Goal: Task Accomplishment & Management: Use online tool/utility

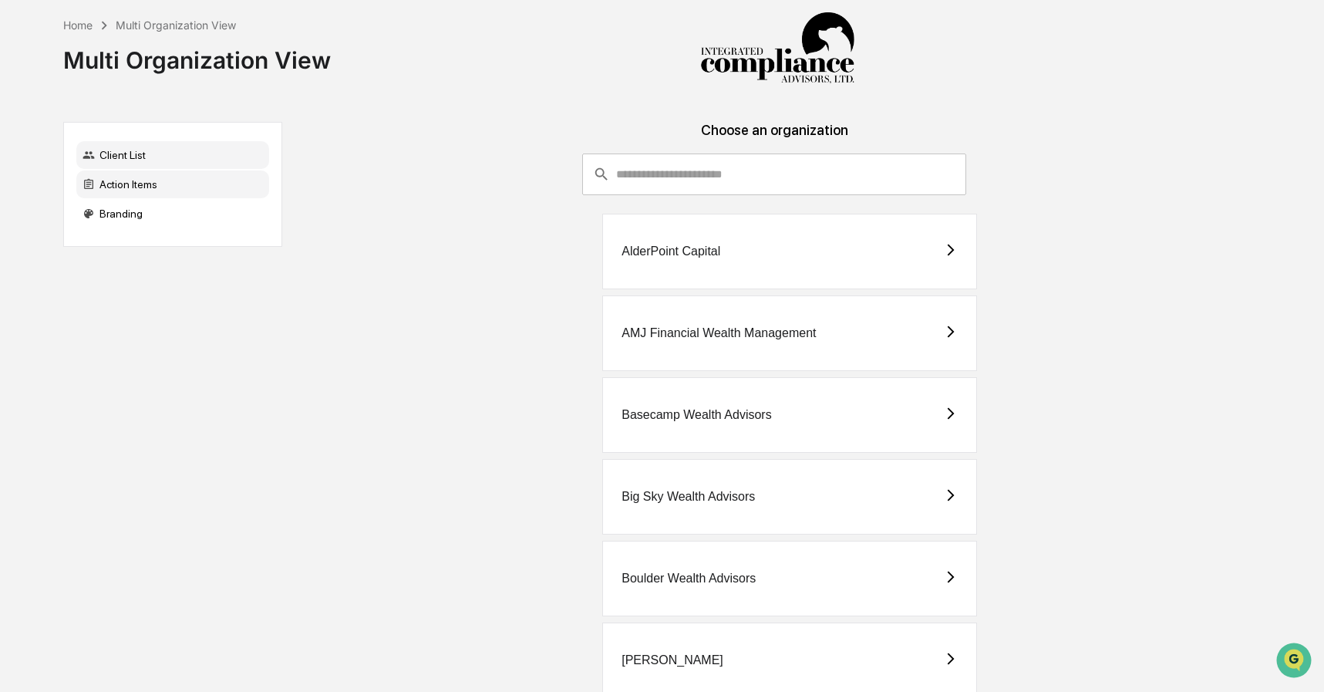
click at [150, 186] on div "Action Items" at bounding box center [172, 184] width 193 height 28
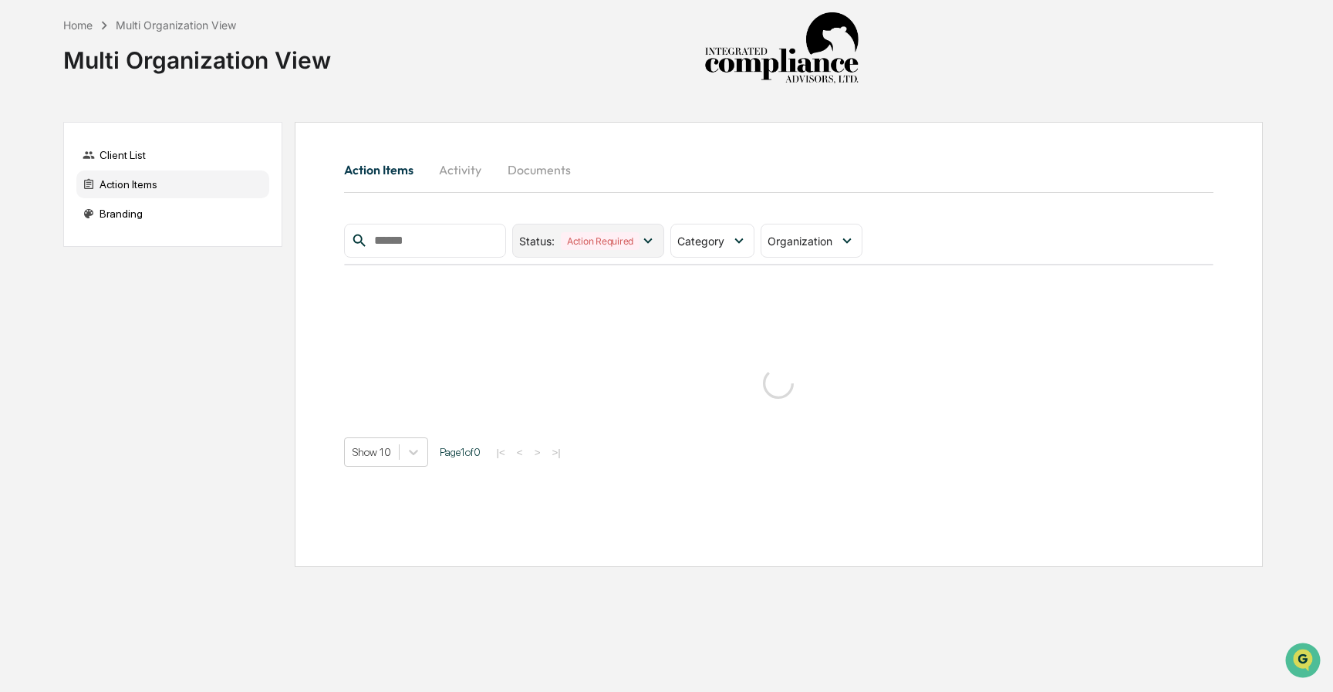
click at [649, 238] on icon at bounding box center [648, 240] width 8 height 5
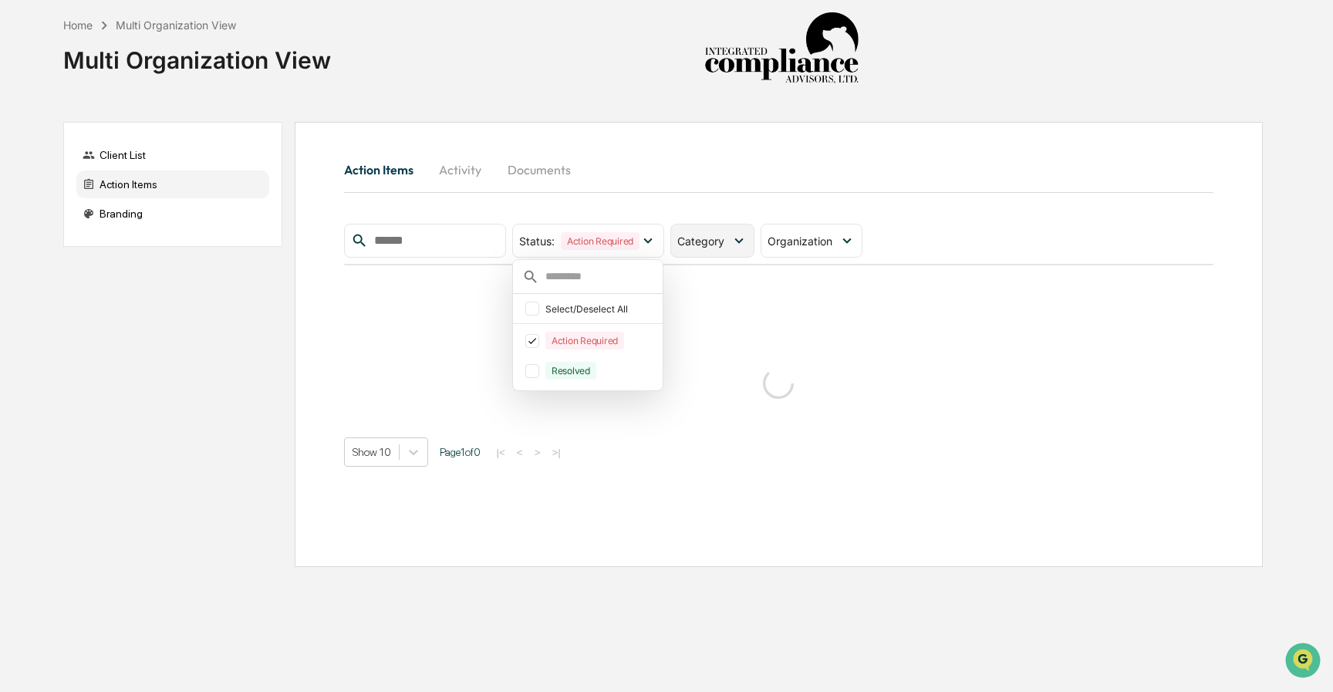
click at [731, 243] on div "Category" at bounding box center [712, 241] width 84 height 34
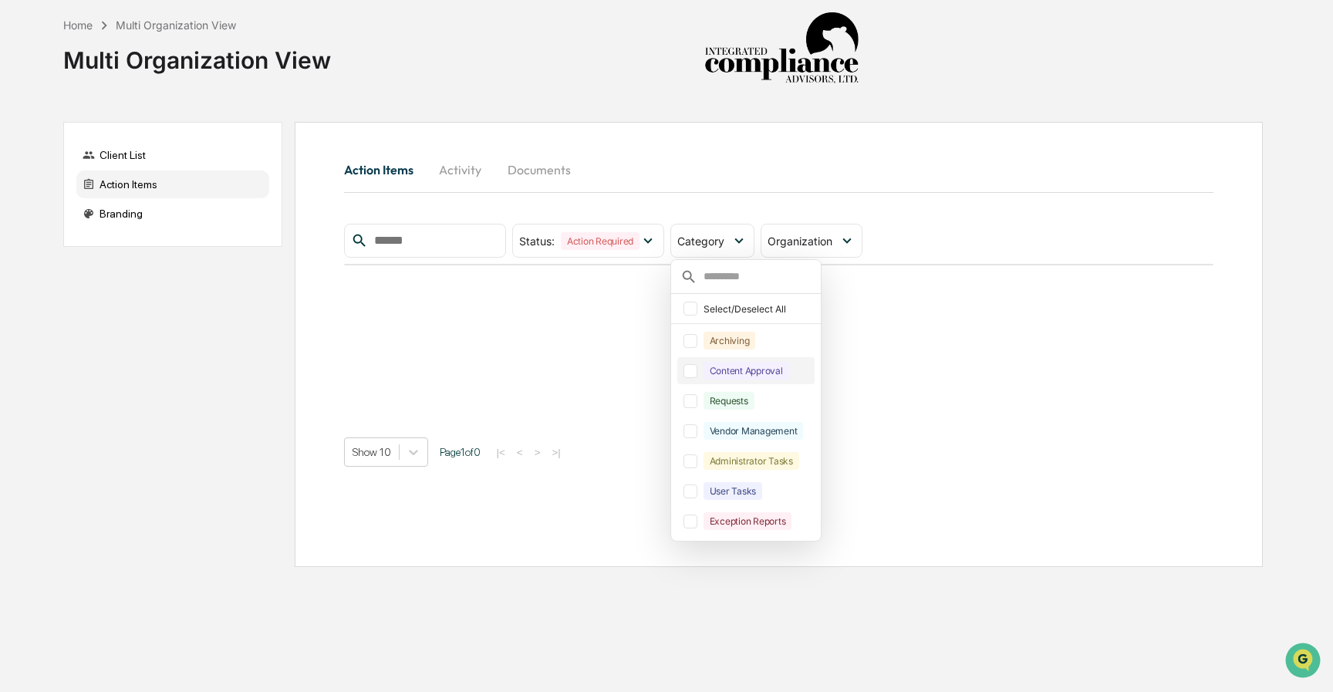
click at [697, 380] on div "Content Approval" at bounding box center [745, 370] width 137 height 27
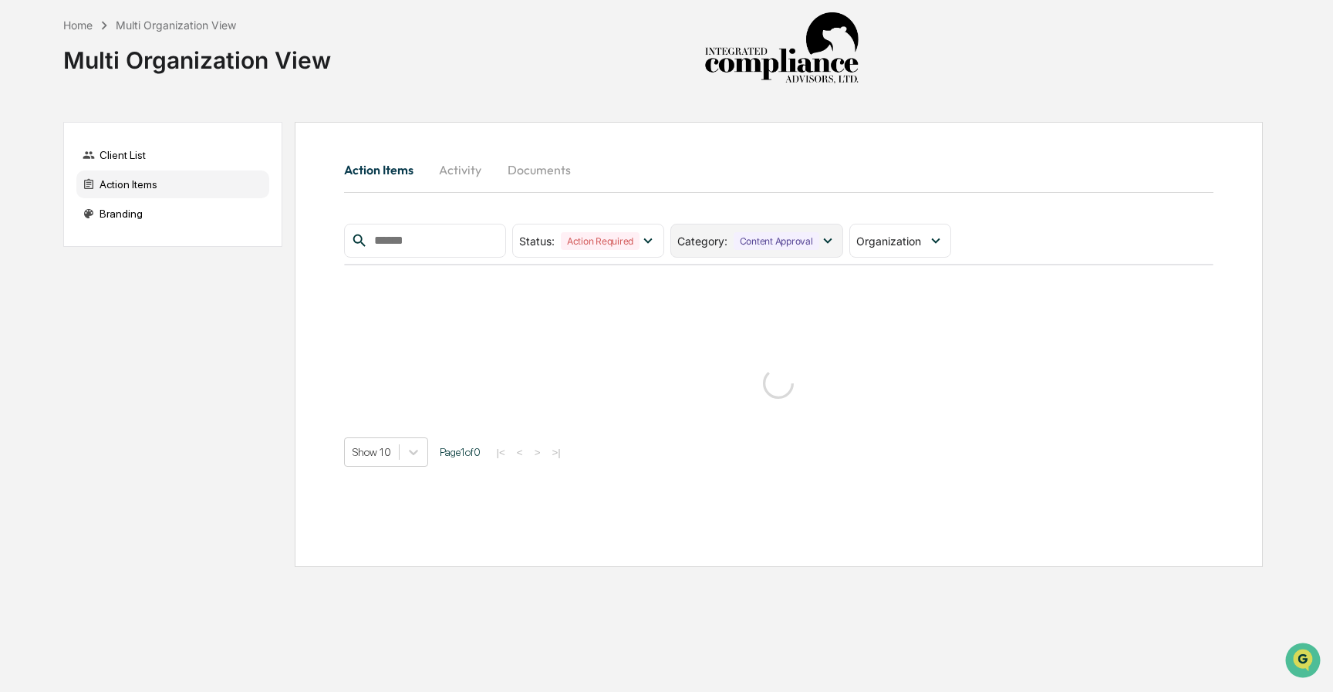
click at [835, 242] on icon at bounding box center [827, 240] width 17 height 17
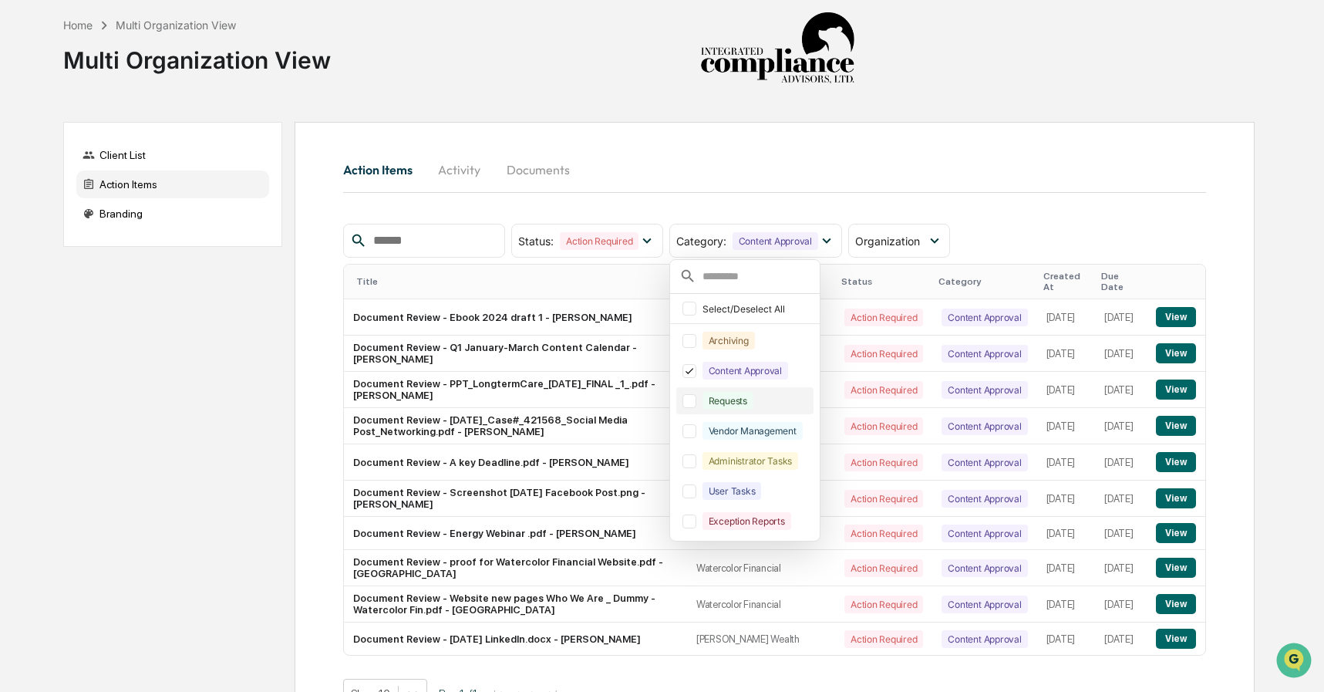
click at [695, 404] on div at bounding box center [690, 401] width 14 height 14
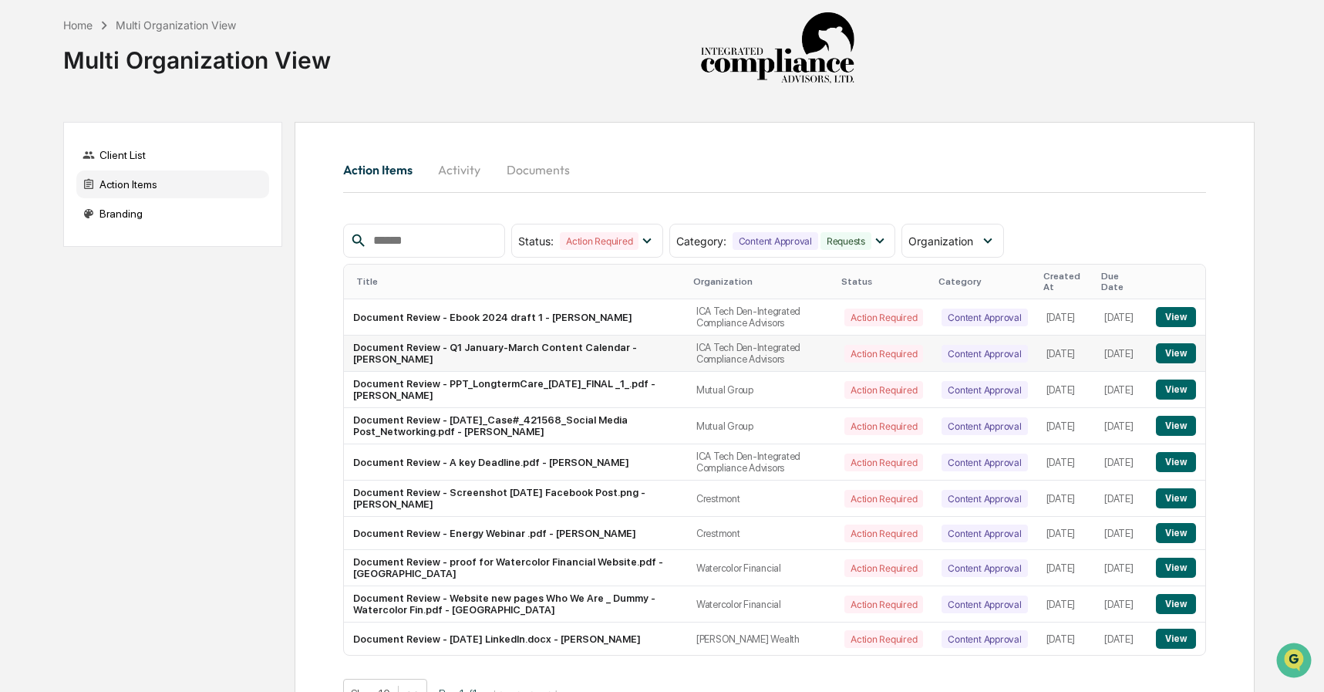
scroll to position [57, 0]
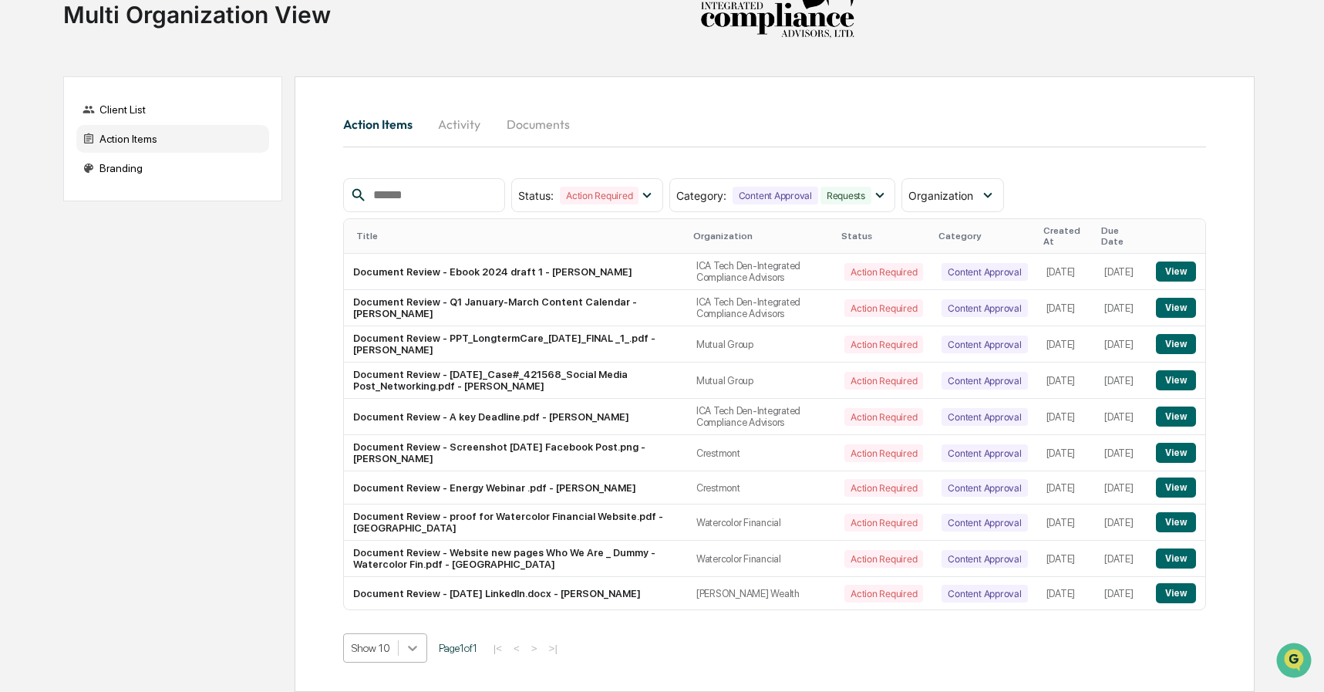
click at [419, 650] on body "Home Multi Organization View Multi Organization View Client List Action Items B…" at bounding box center [662, 322] width 1324 height 737
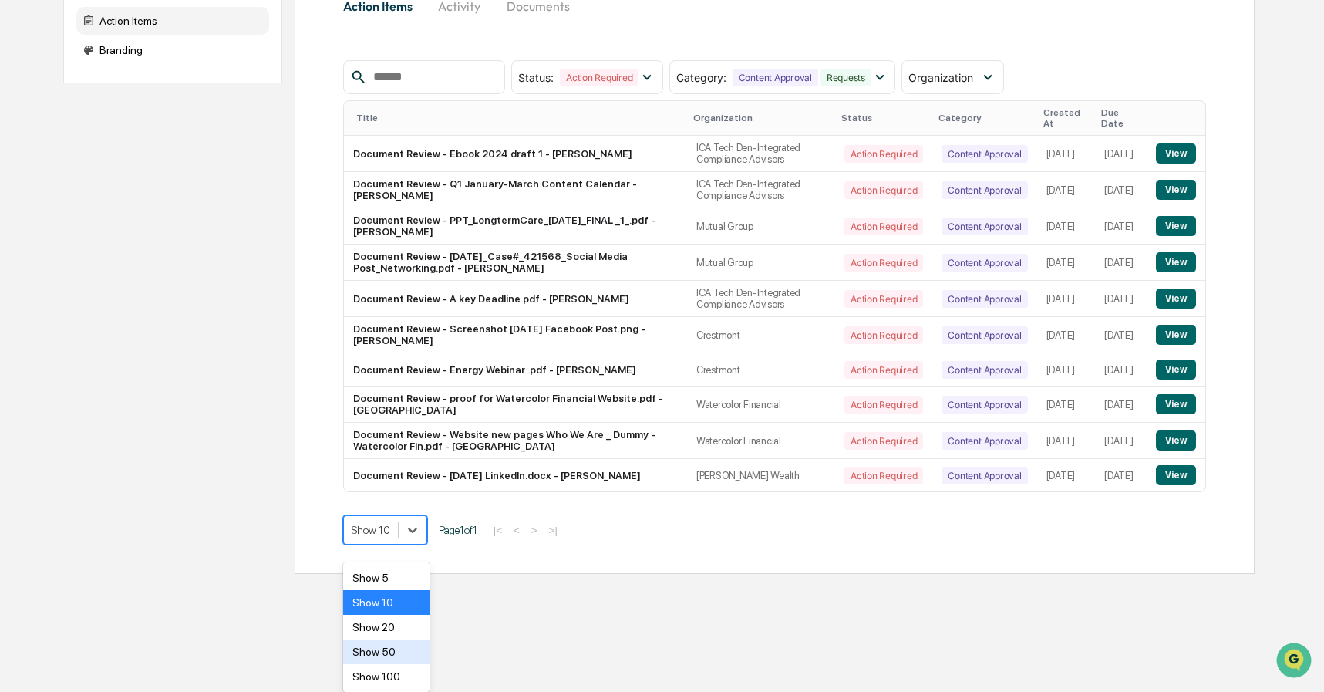
click at [404, 655] on div "Show 50" at bounding box center [386, 651] width 87 height 25
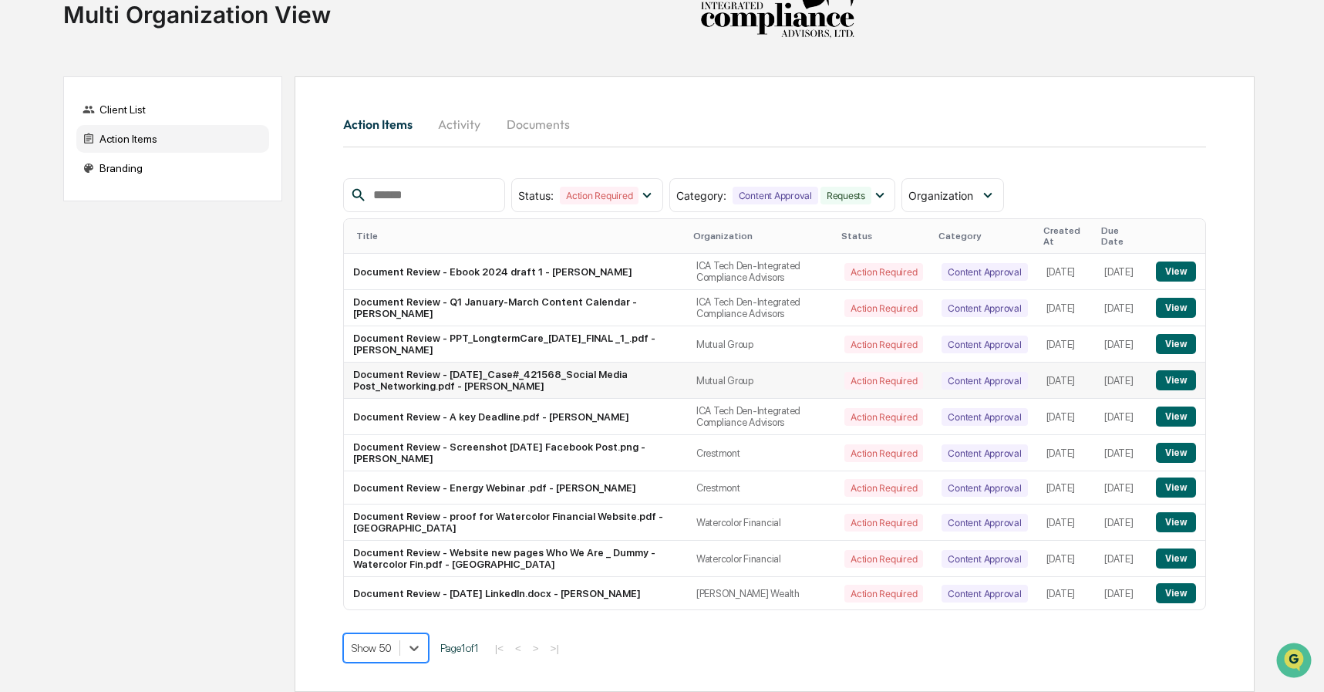
scroll to position [57, 0]
click at [1169, 443] on button "View" at bounding box center [1175, 453] width 39 height 20
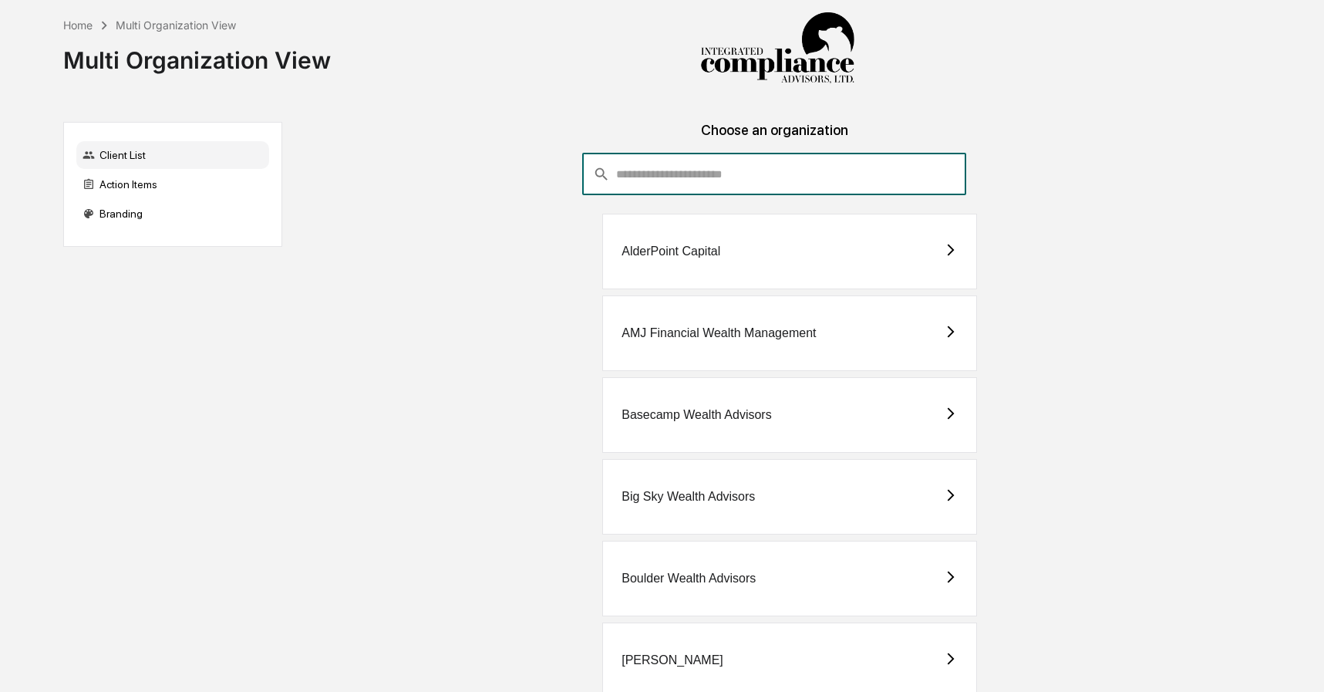
click at [815, 165] on input "consultant-dashboard__filter-organizations-search-bar" at bounding box center [791, 175] width 350 height 42
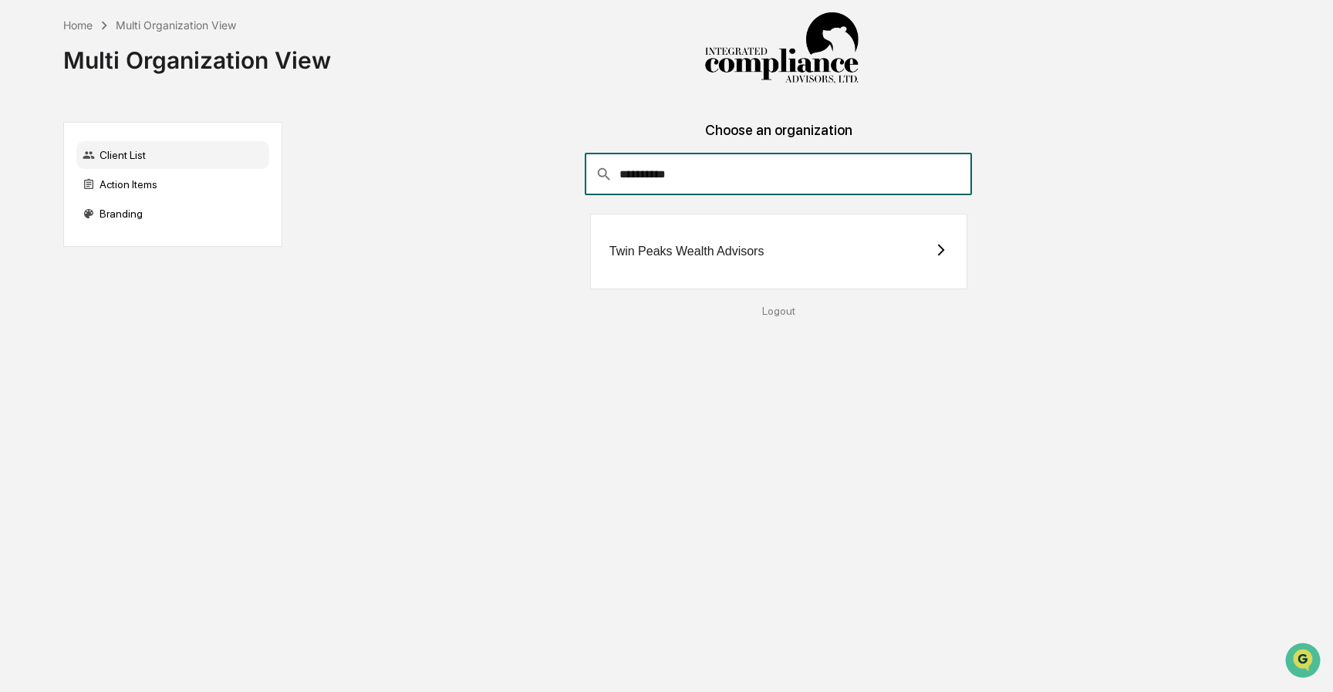
type input "**********"
click at [940, 250] on icon at bounding box center [941, 250] width 14 height 14
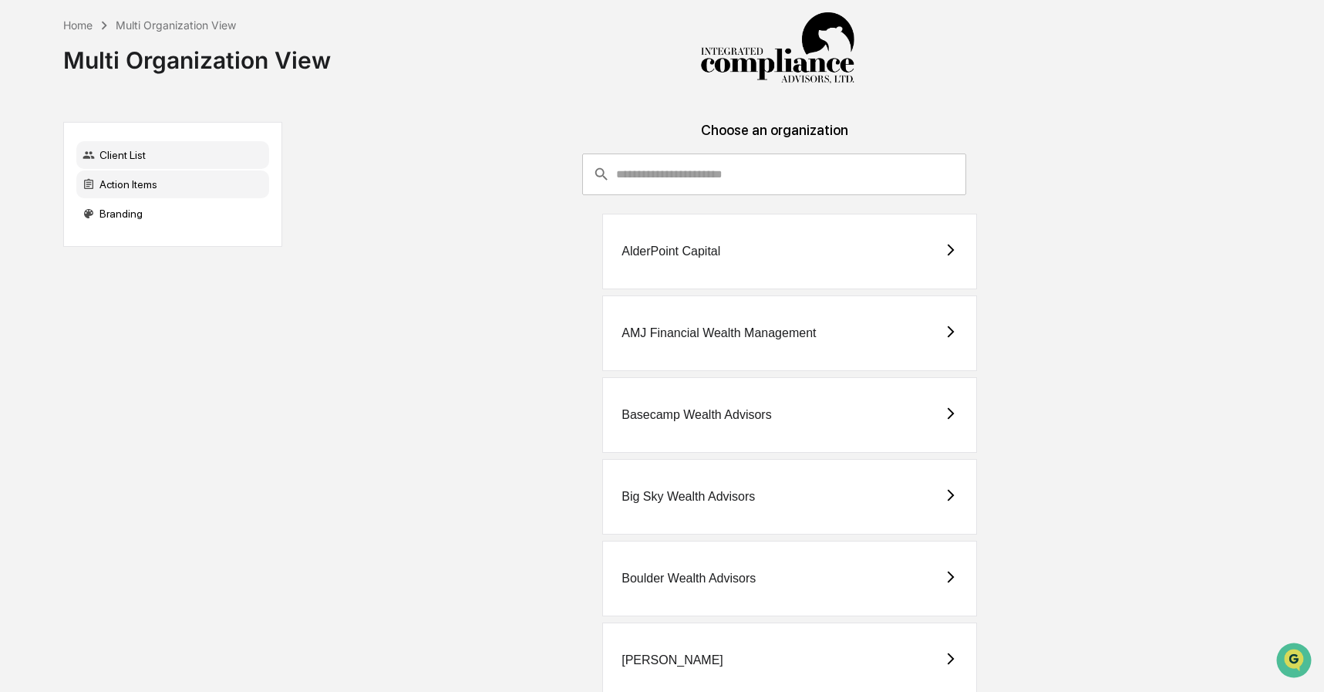
click at [120, 184] on div "Action Items" at bounding box center [172, 184] width 193 height 28
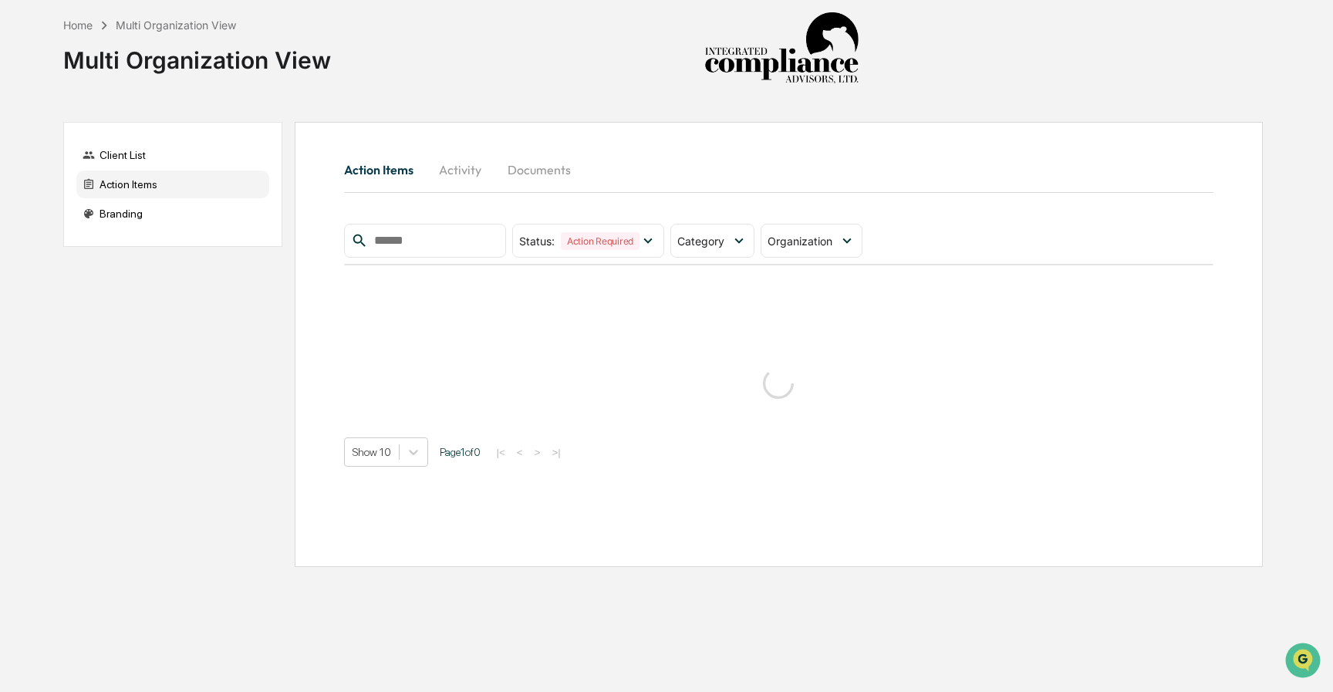
click at [458, 170] on button "Activity" at bounding box center [460, 169] width 69 height 37
